Goal: Complete application form

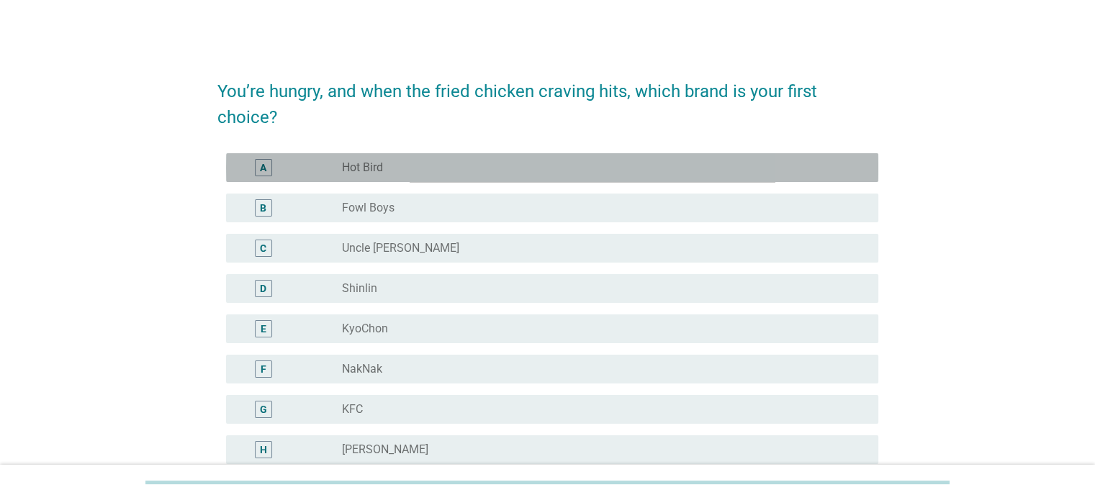
click at [371, 166] on label "Hot Bird" at bounding box center [362, 167] width 41 height 14
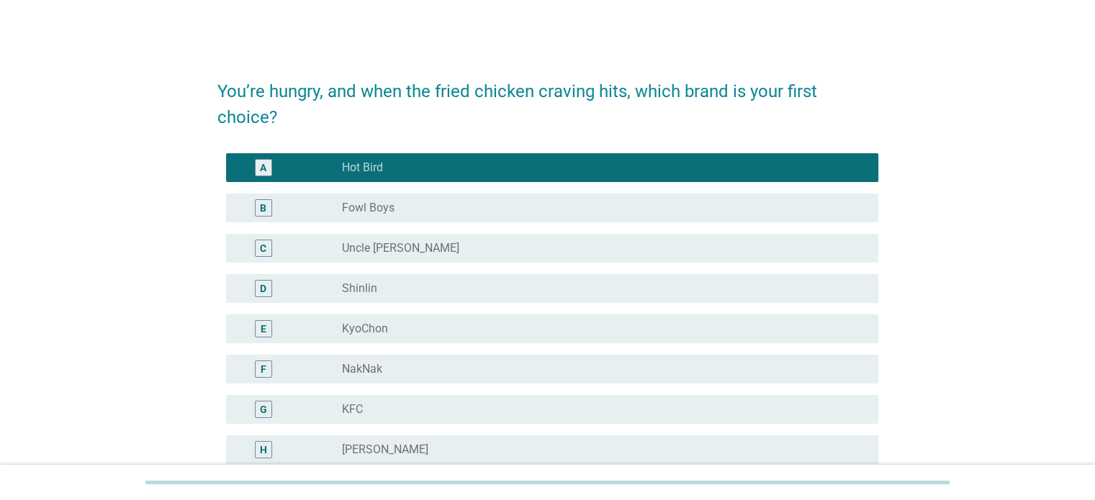
click at [371, 208] on label "Fowl Boys" at bounding box center [368, 208] width 53 height 14
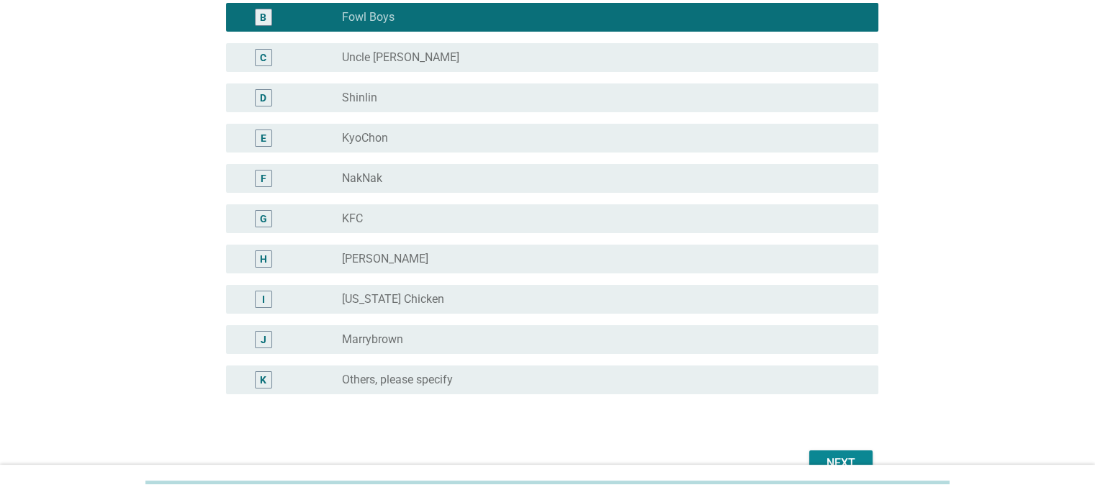
scroll to position [216, 0]
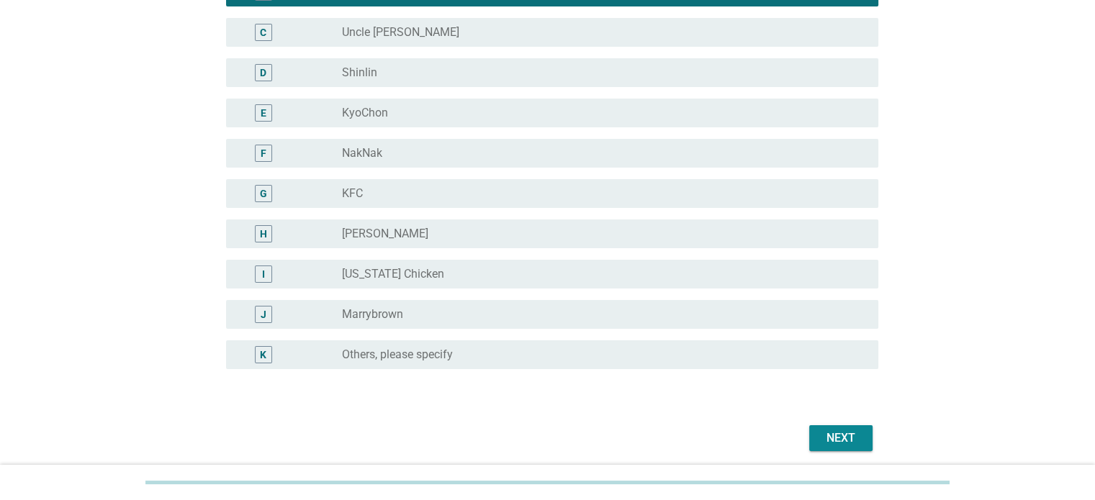
click at [837, 430] on div "Next" at bounding box center [840, 438] width 40 height 17
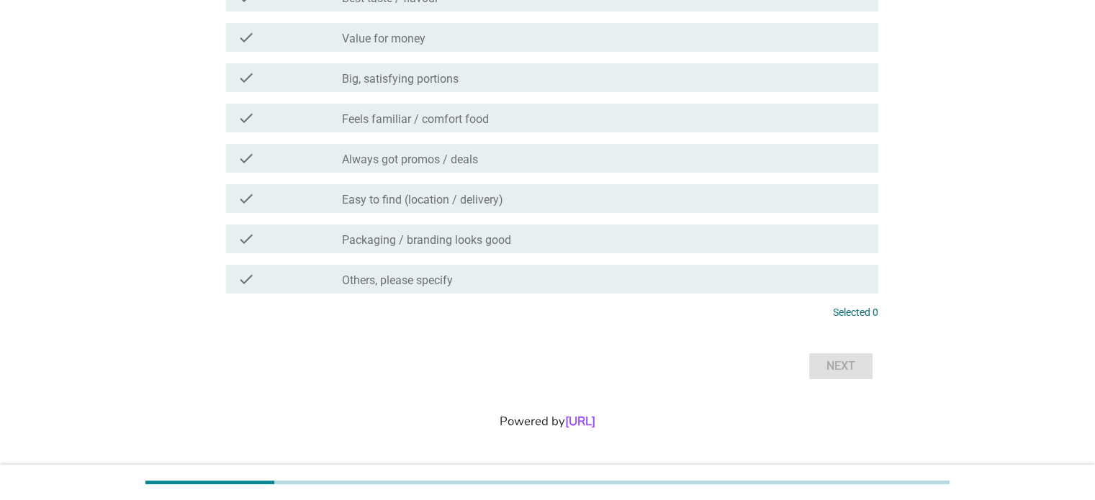
scroll to position [0, 0]
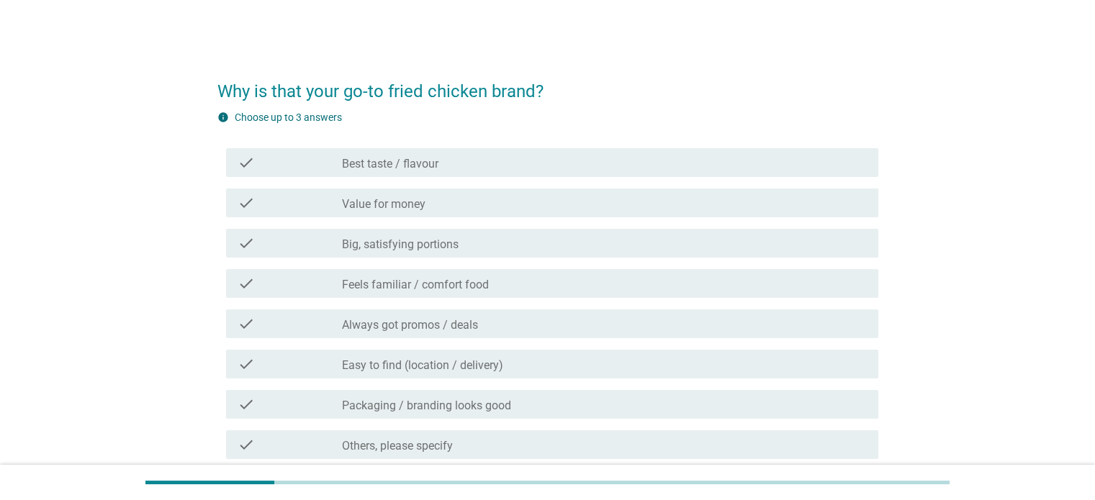
click at [496, 165] on div "check_box_outline_blank Best taste / flavour" at bounding box center [604, 162] width 524 height 17
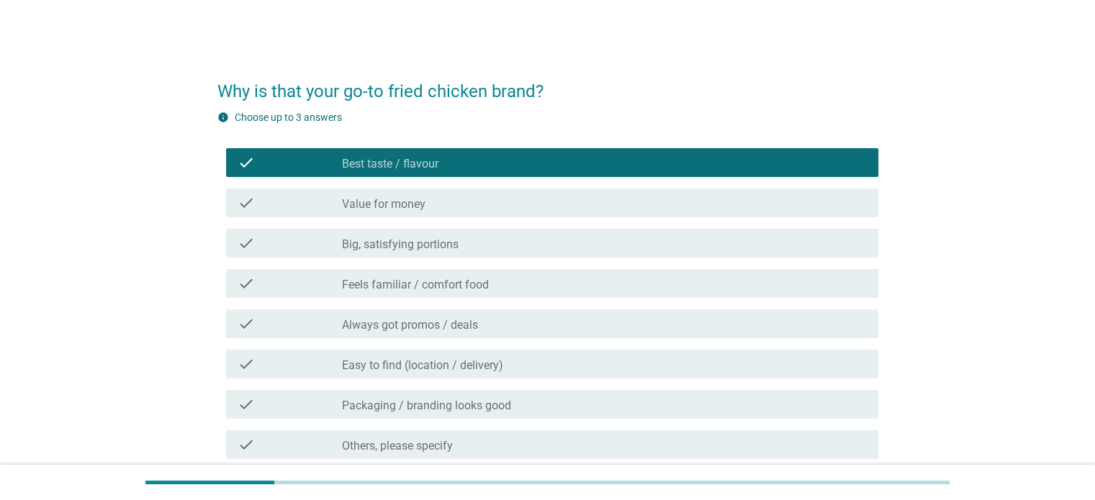
click at [480, 207] on div "check_box_outline_blank Value for money" at bounding box center [604, 202] width 524 height 17
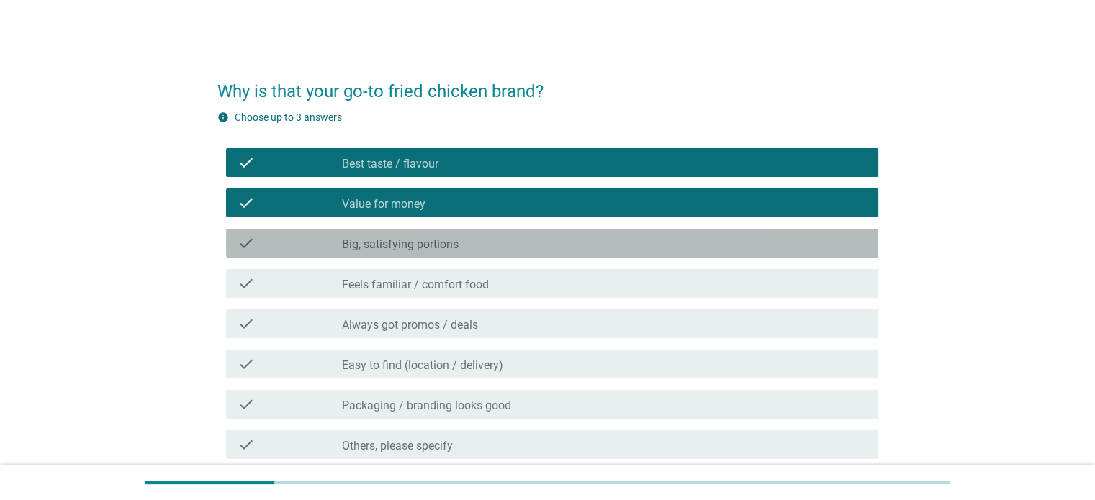
click at [478, 255] on div "check check_box_outline_blank Big, satisfying portions" at bounding box center [552, 243] width 652 height 29
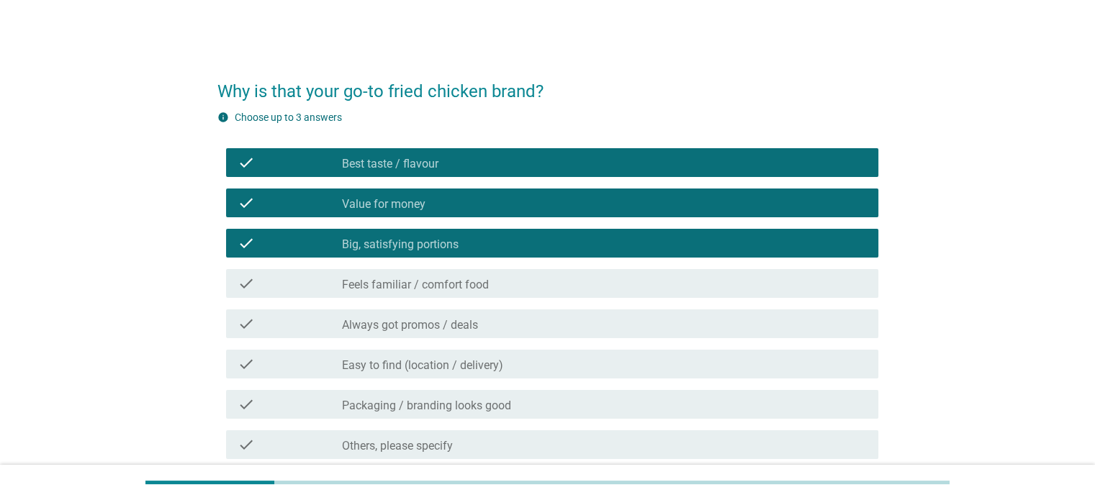
scroll to position [144, 0]
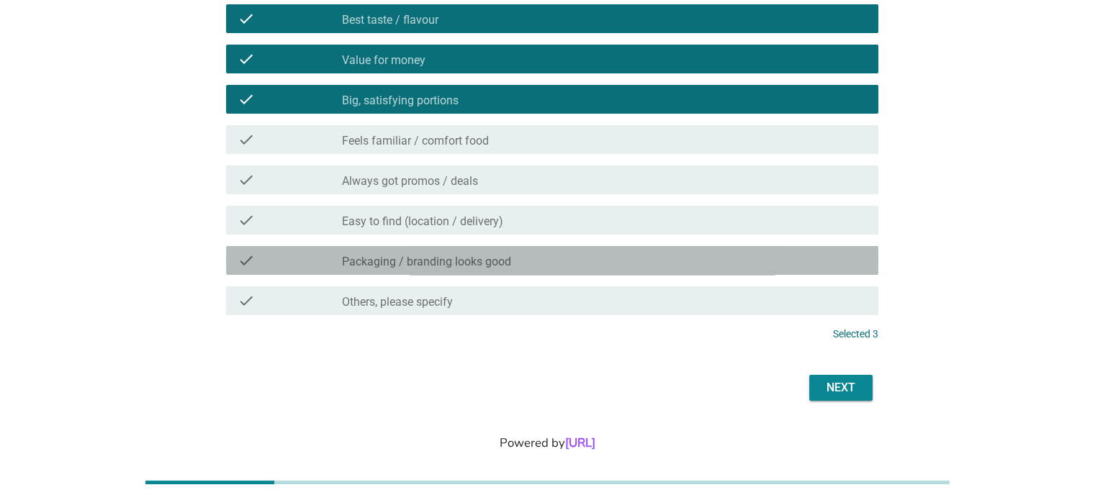
click at [467, 267] on label "Packaging / branding looks good" at bounding box center [426, 262] width 169 height 14
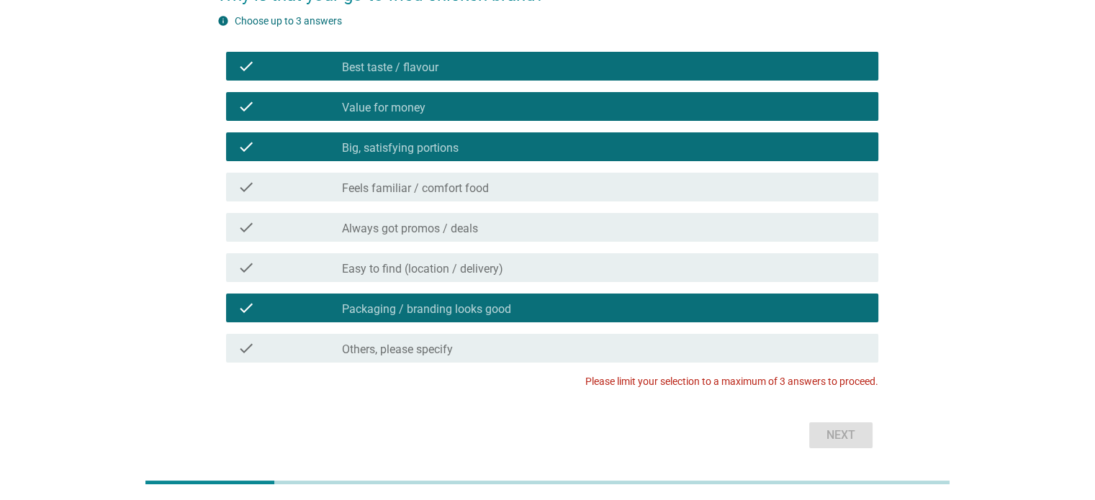
scroll to position [72, 0]
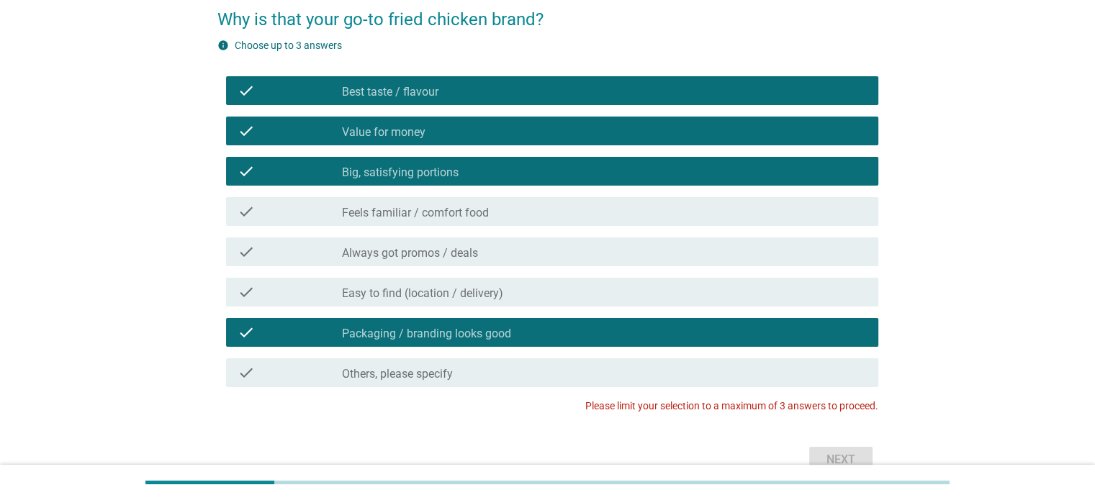
click at [657, 348] on div "check check_box Packaging / branding looks good" at bounding box center [547, 332] width 661 height 40
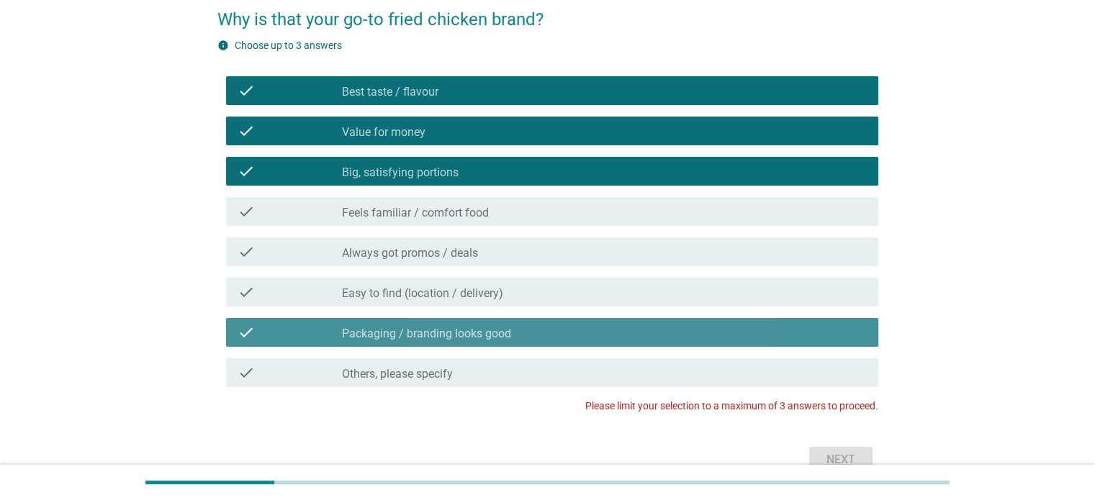
click at [245, 331] on icon "check" at bounding box center [245, 332] width 17 height 17
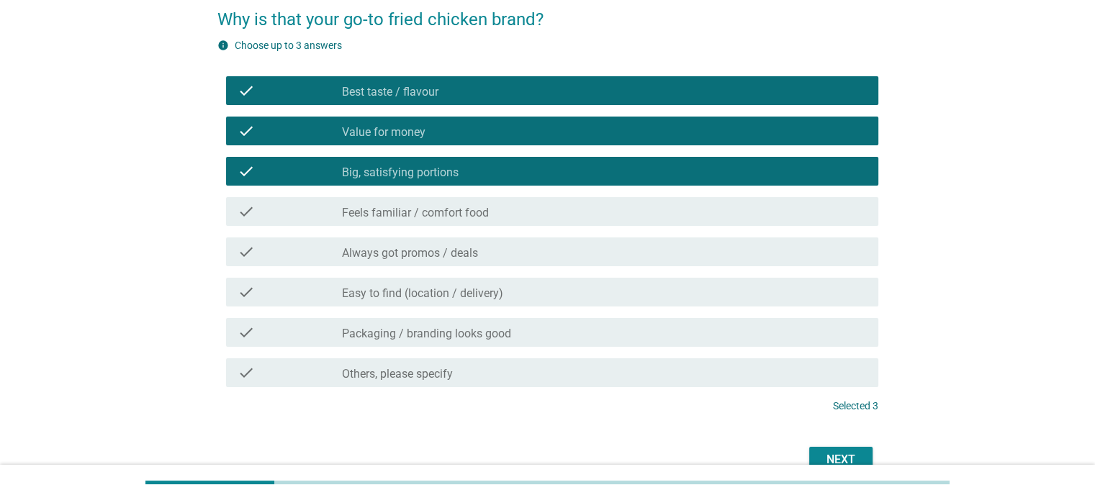
click at [454, 171] on label "Big, satisfying portions" at bounding box center [400, 173] width 117 height 14
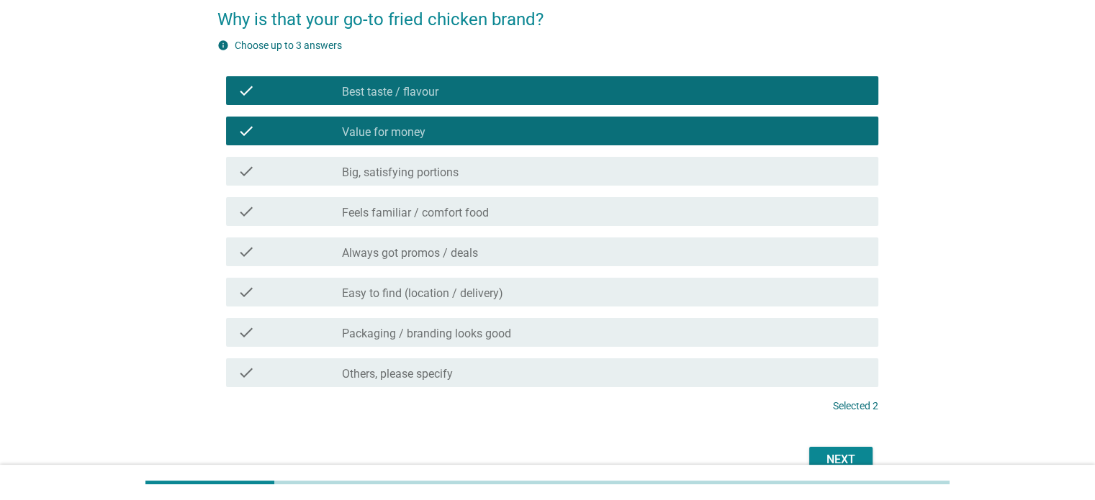
click at [453, 339] on label "Packaging / branding looks good" at bounding box center [426, 334] width 169 height 14
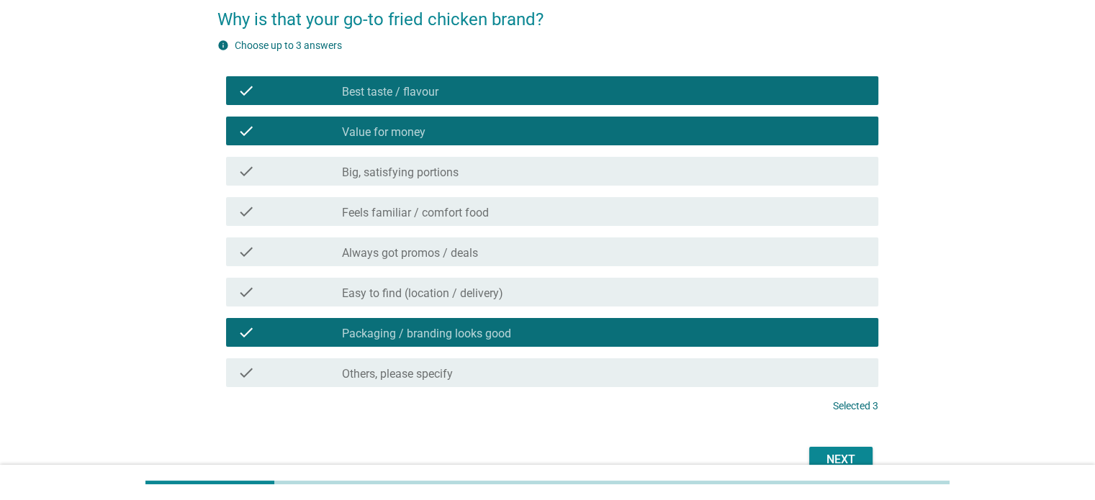
click at [834, 456] on div "Next" at bounding box center [840, 459] width 40 height 17
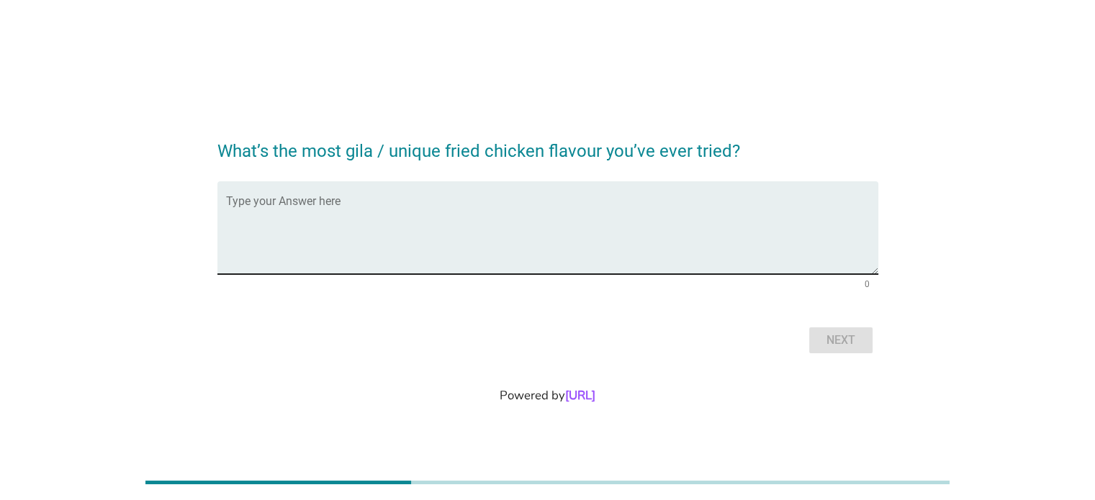
click at [470, 221] on textarea "Type your Answer here" at bounding box center [552, 237] width 652 height 76
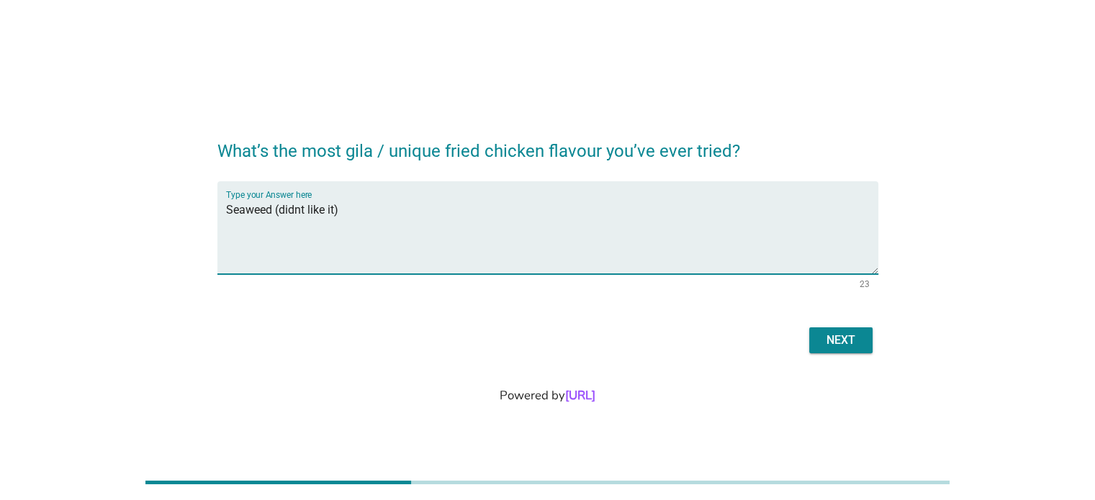
type textarea "Seaweed (didnt like it)"
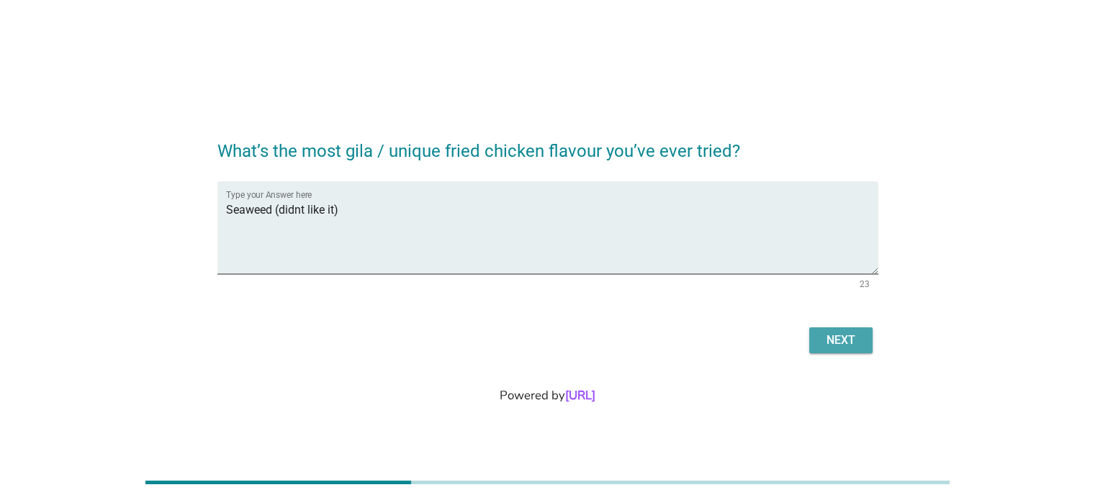
click at [852, 340] on div "Next" at bounding box center [840, 340] width 40 height 17
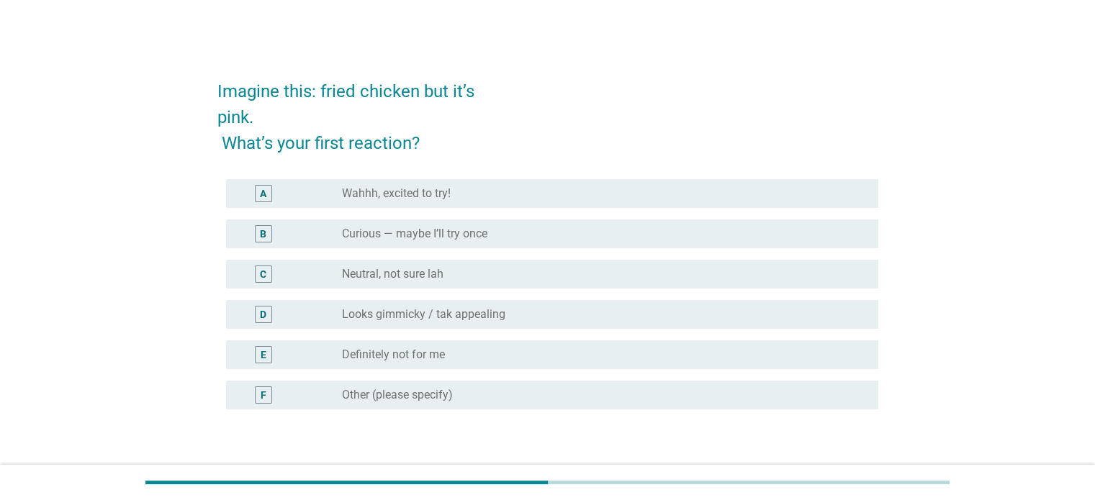
click at [534, 309] on div "radio_button_unchecked Looks gimmicky / tak appealing" at bounding box center [598, 314] width 512 height 14
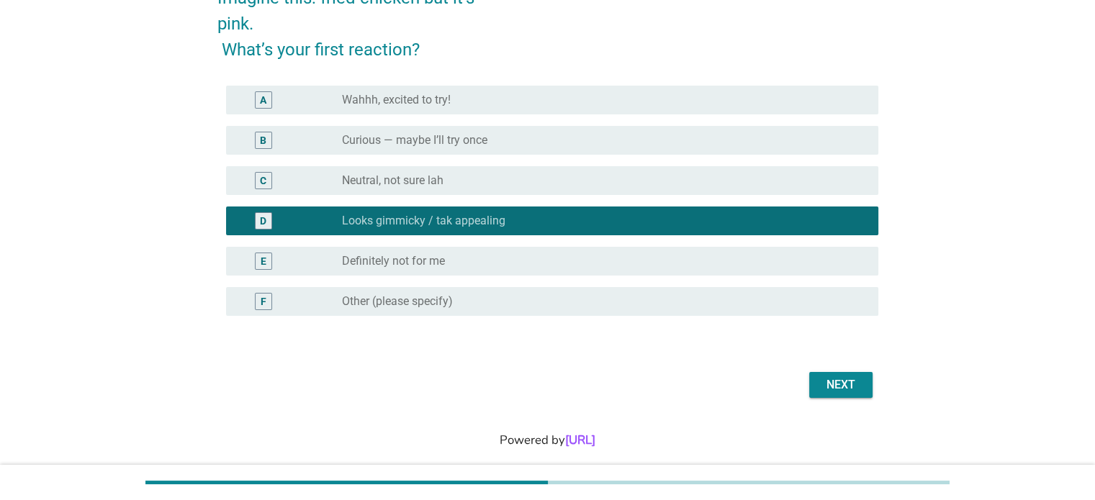
scroll to position [112, 0]
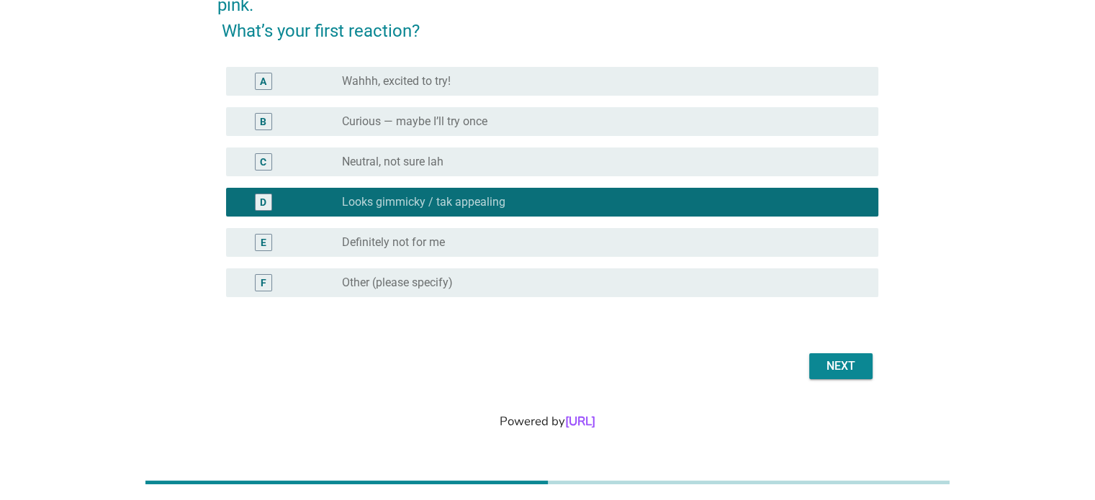
click at [852, 372] on div "Next" at bounding box center [840, 366] width 40 height 17
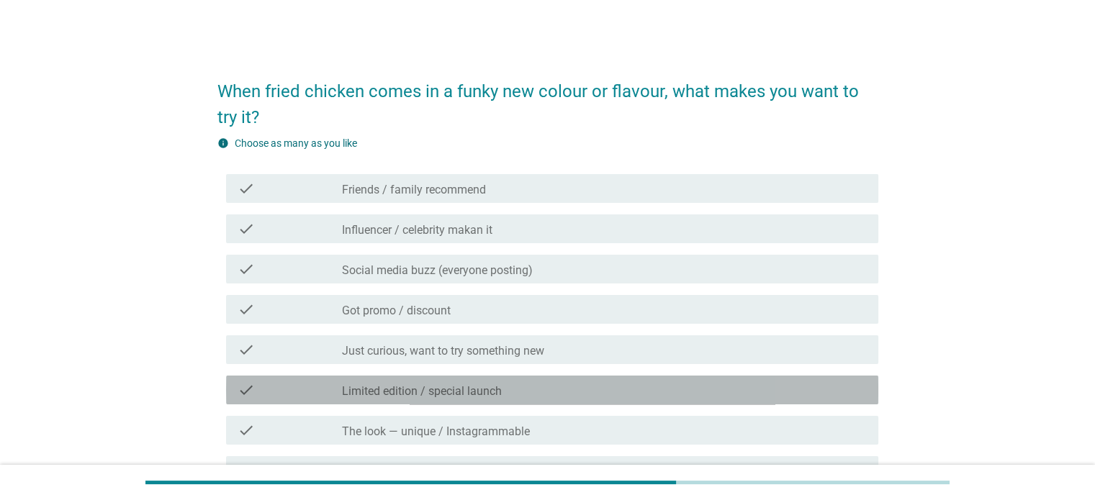
click at [397, 396] on label "Limited edition / special launch" at bounding box center [422, 391] width 160 height 14
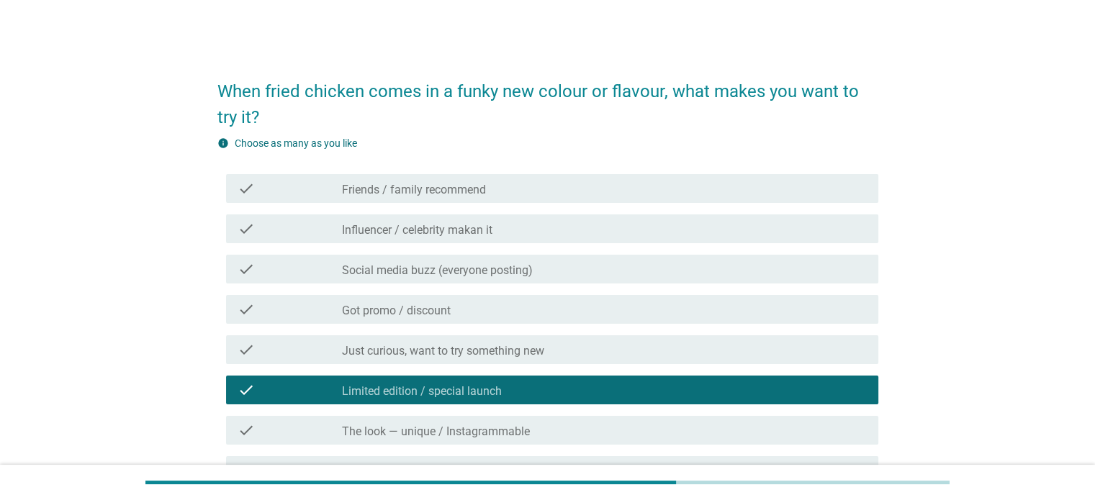
click at [447, 346] on label "Just curious, want to try something new" at bounding box center [443, 351] width 202 height 14
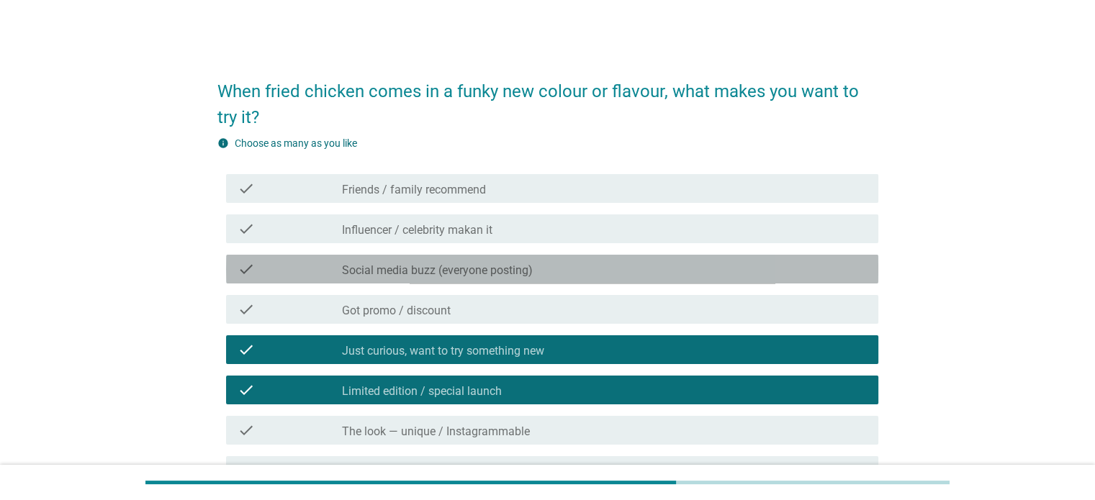
click at [478, 265] on label "Social media buzz (everyone posting)" at bounding box center [437, 270] width 191 height 14
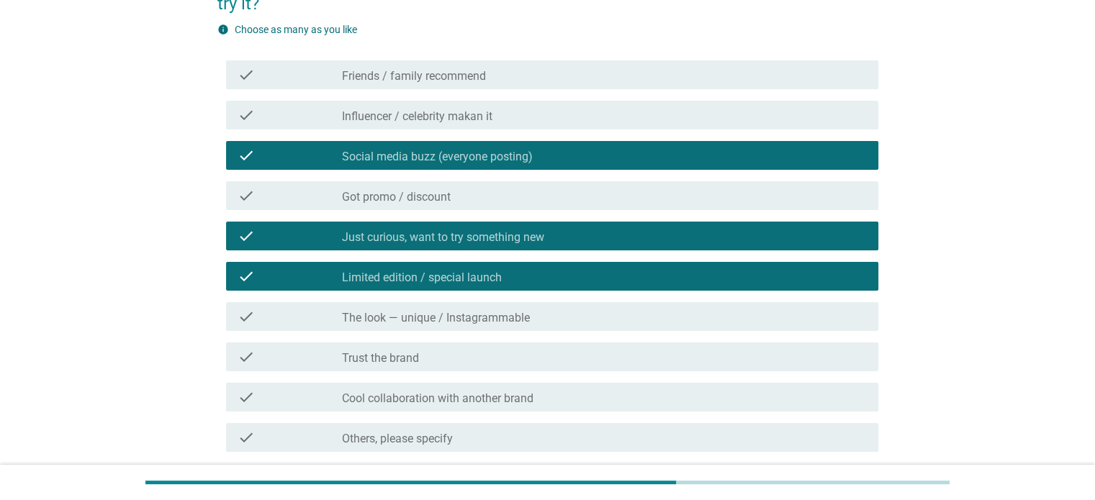
scroll to position [250, 0]
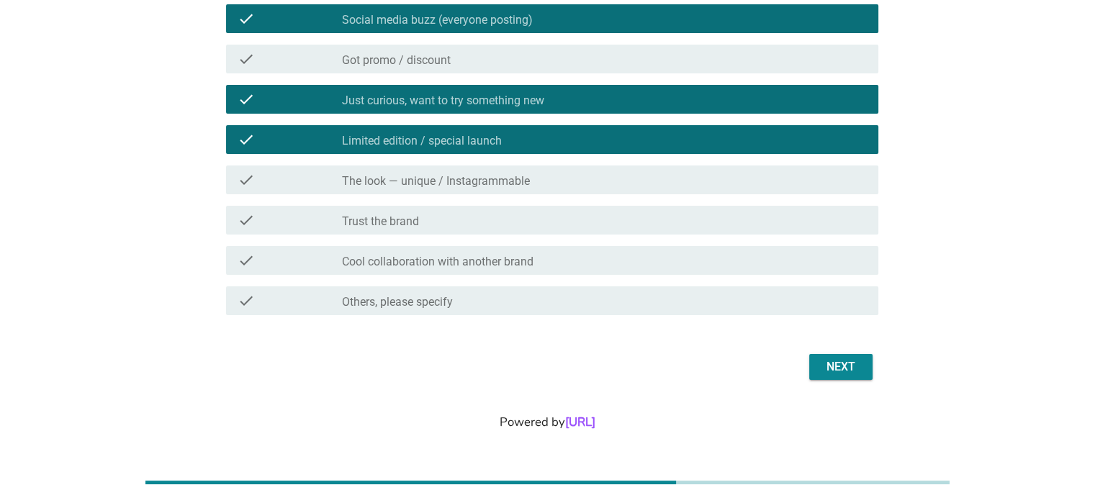
click at [343, 256] on label "Cool collaboration with another brand" at bounding box center [437, 262] width 191 height 14
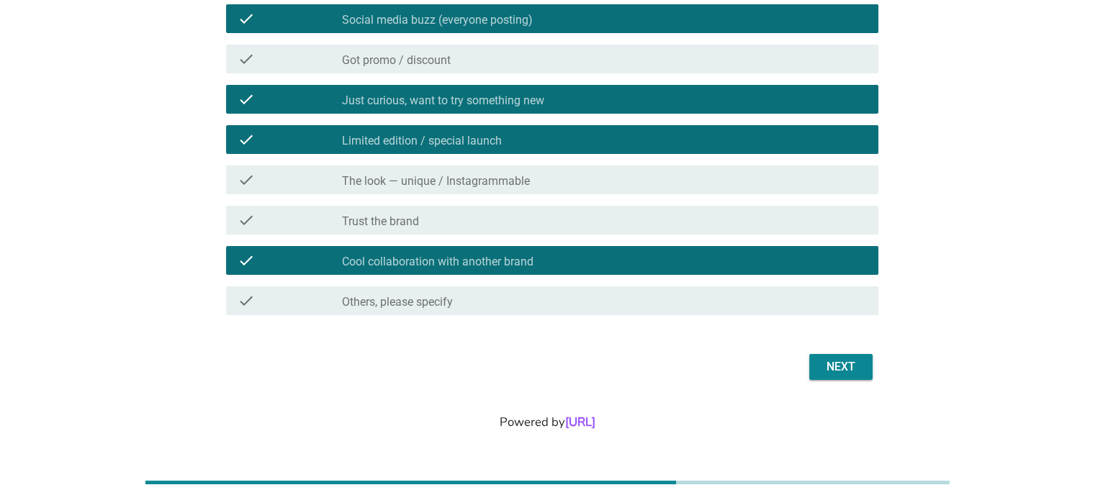
click at [343, 256] on label "Cool collaboration with another brand" at bounding box center [437, 262] width 191 height 14
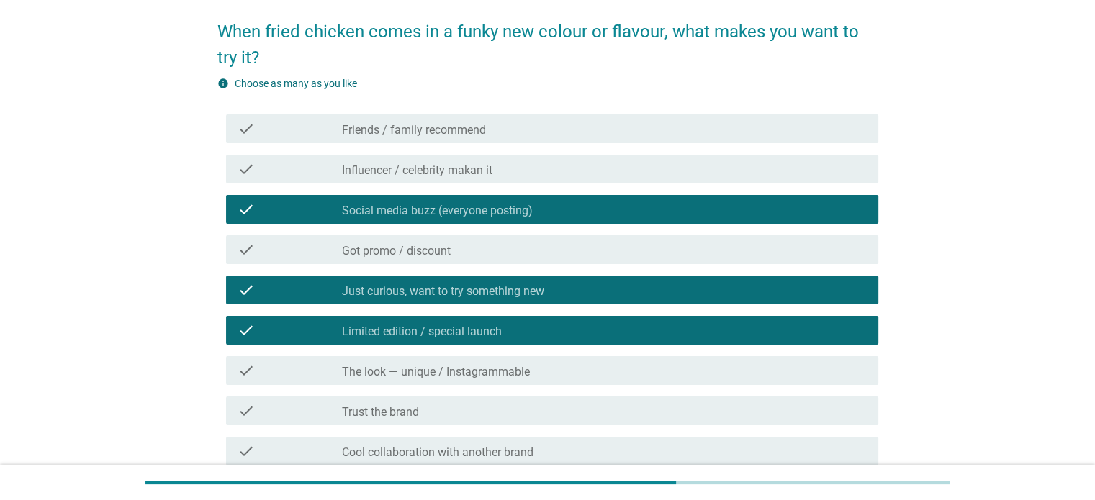
scroll to position [35, 0]
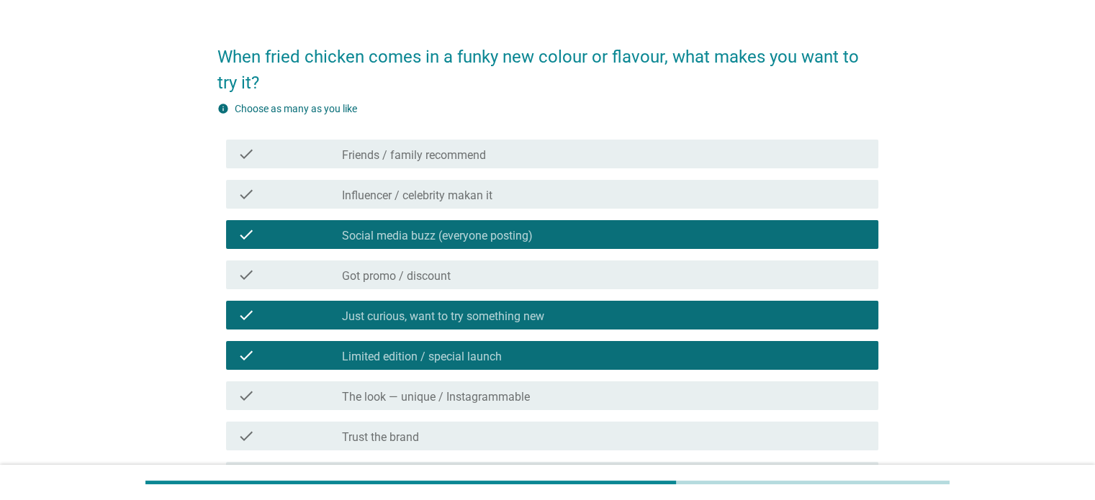
click at [379, 158] on label "Friends / family recommend" at bounding box center [414, 155] width 144 height 14
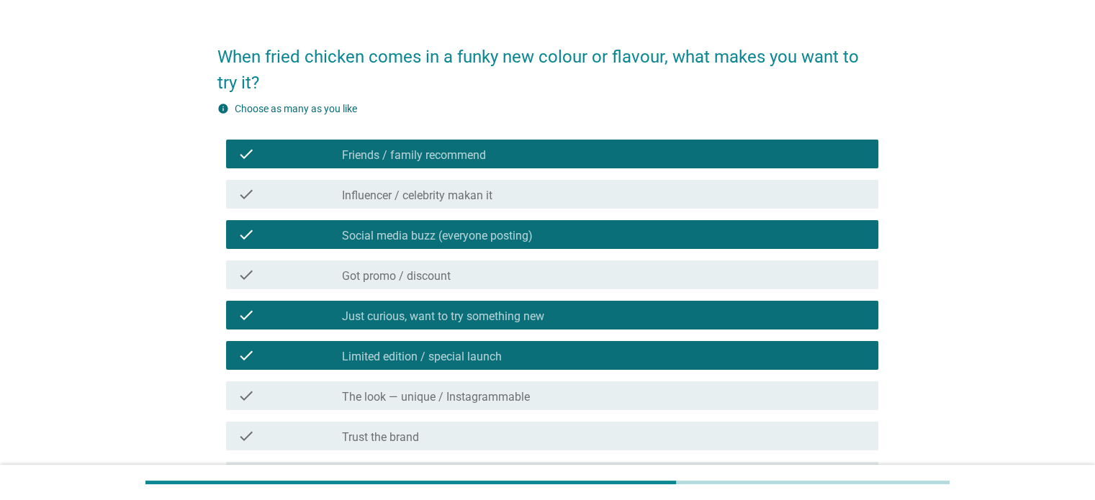
scroll to position [250, 0]
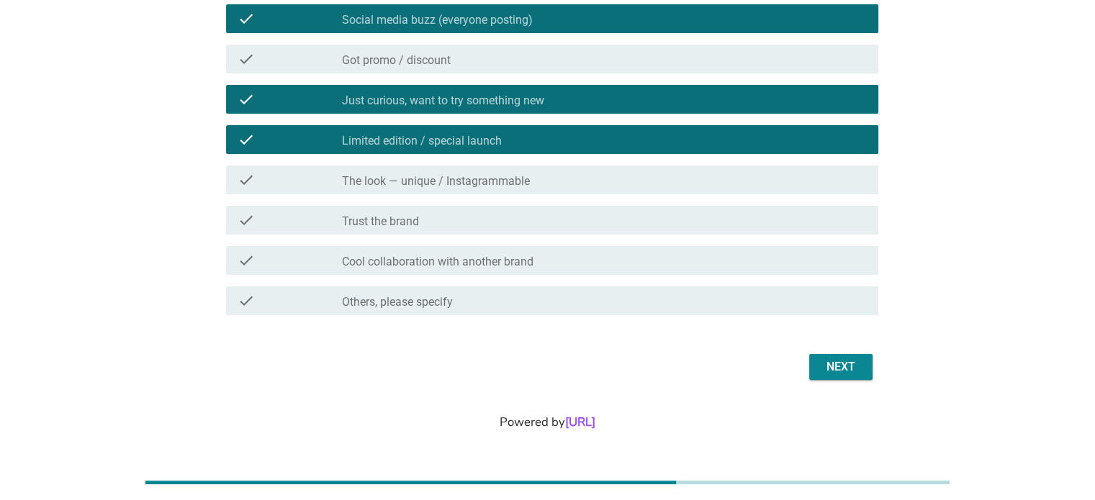
click at [838, 359] on div "Next" at bounding box center [840, 366] width 40 height 17
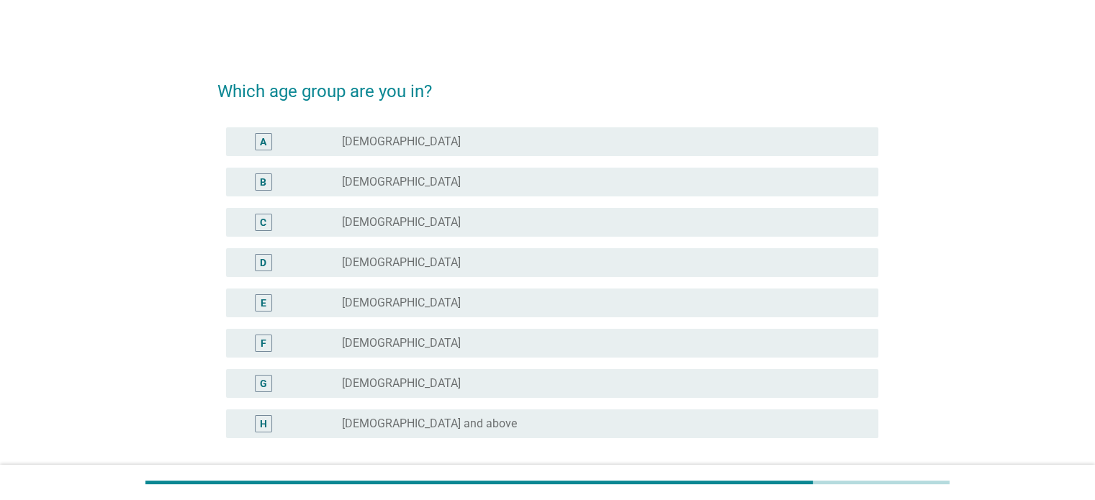
click at [379, 220] on label "[DEMOGRAPHIC_DATA]" at bounding box center [401, 222] width 119 height 14
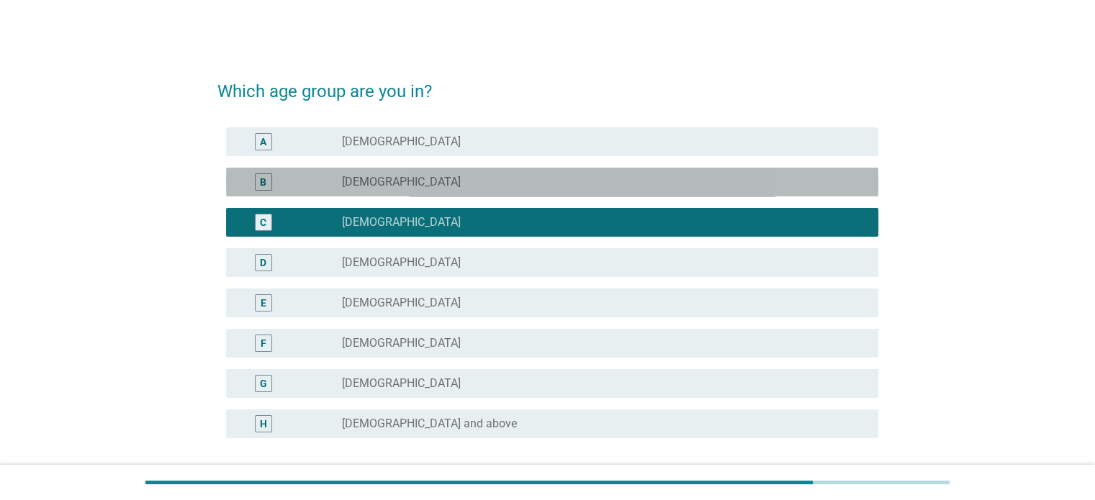
click at [386, 181] on label "[DEMOGRAPHIC_DATA]" at bounding box center [401, 182] width 119 height 14
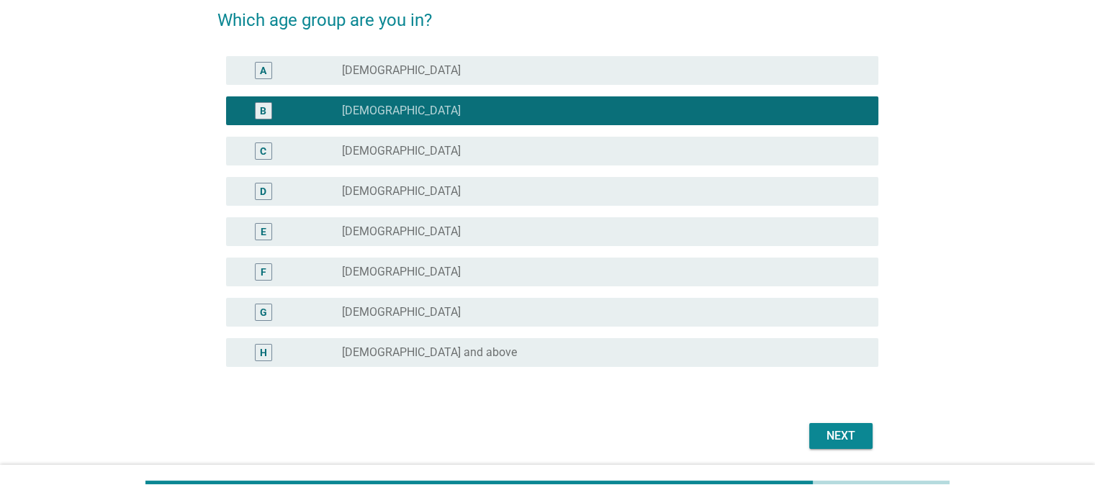
scroll to position [141, 0]
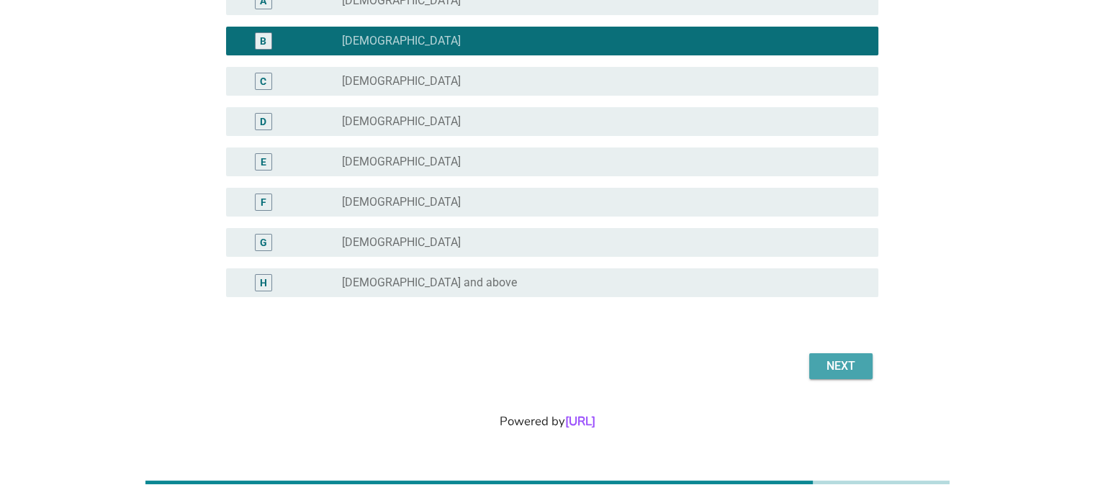
click at [835, 365] on div "Next" at bounding box center [840, 366] width 40 height 17
